Goal: Navigation & Orientation: Find specific page/section

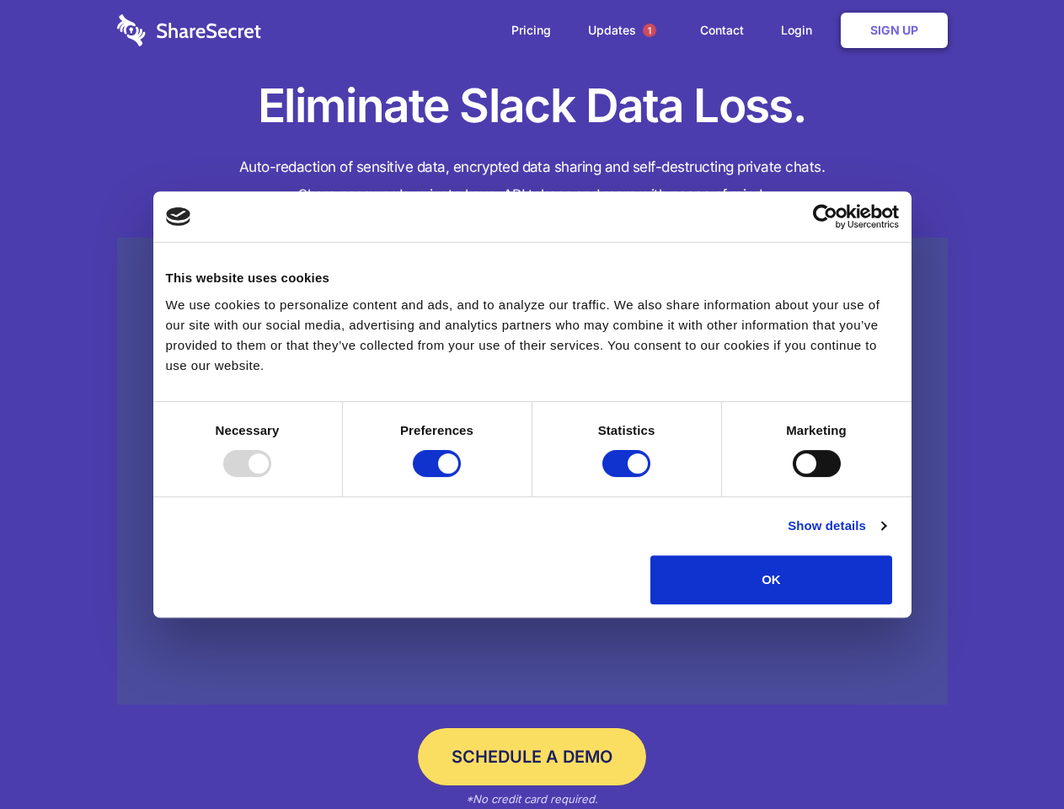
click at [271, 477] on div at bounding box center [247, 463] width 48 height 27
click at [461, 477] on input "Preferences" at bounding box center [437, 463] width 48 height 27
checkbox input "false"
click at [628, 477] on input "Statistics" at bounding box center [626, 463] width 48 height 27
checkbox input "false"
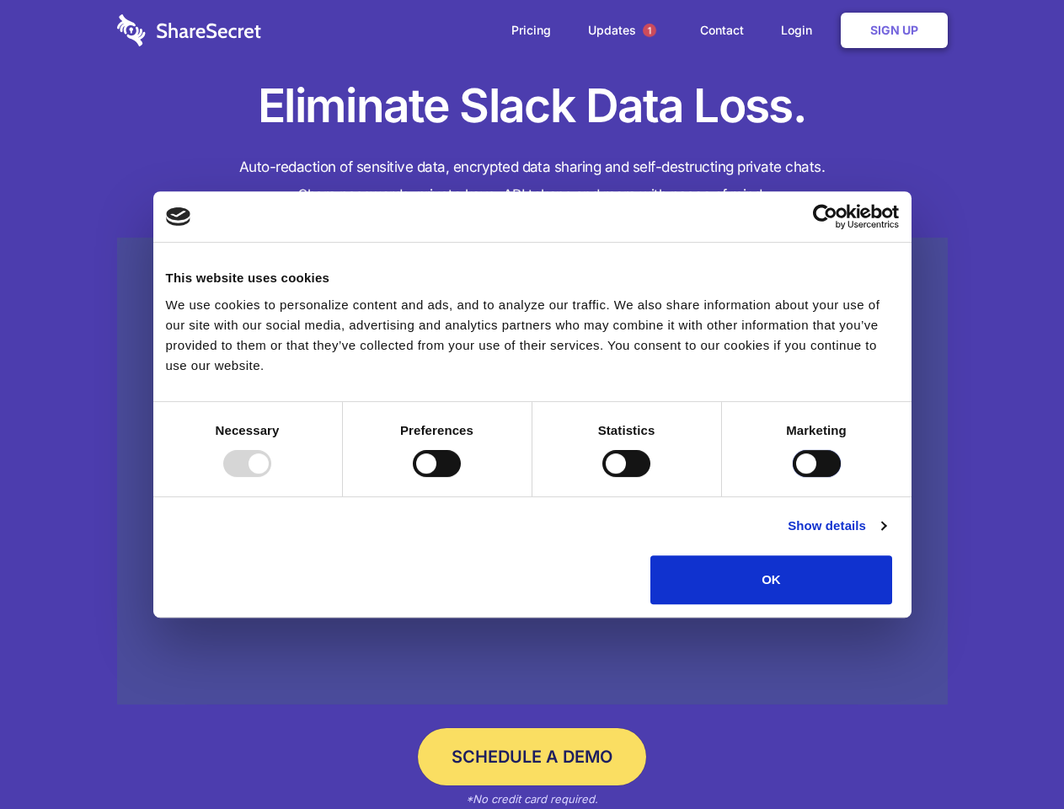
click at [793, 477] on input "Marketing" at bounding box center [817, 463] width 48 height 27
checkbox input "true"
click at [885, 536] on link "Show details" at bounding box center [837, 525] width 98 height 20
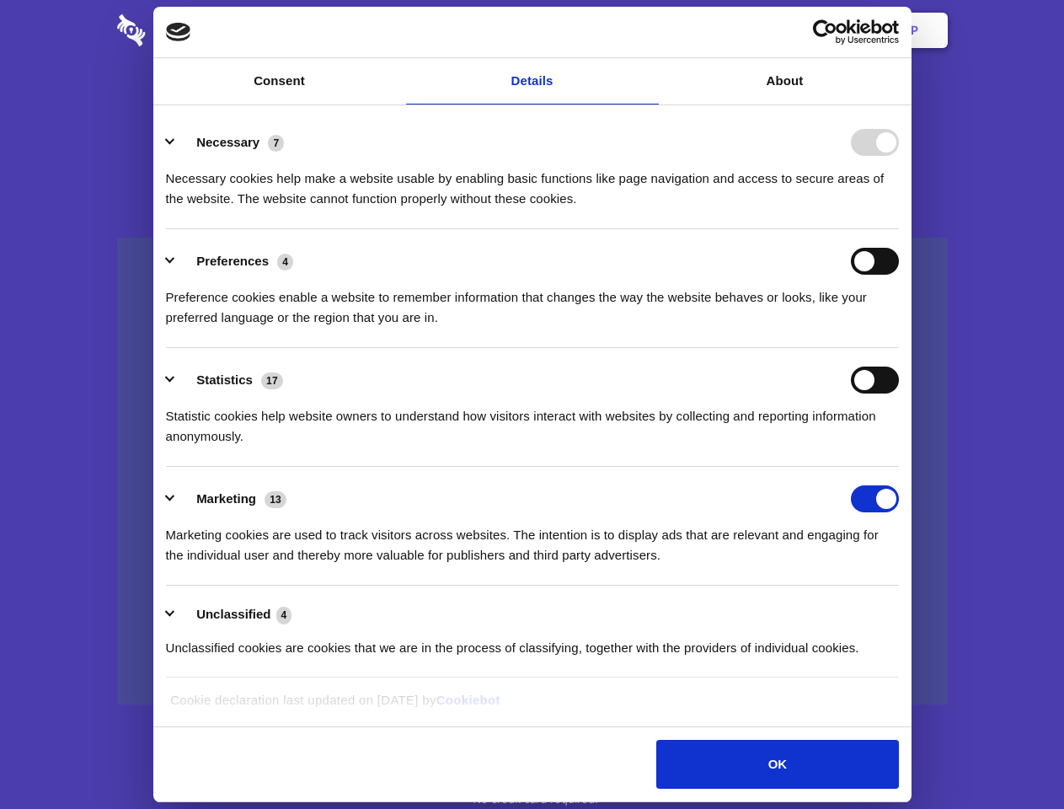
click at [899, 229] on li "Necessary 7 Necessary cookies help make a website usable by enabling basic func…" at bounding box center [532, 169] width 733 height 119
click at [649, 30] on span "1" at bounding box center [649, 30] width 13 height 13
